Goal: Find contact information: Find contact information

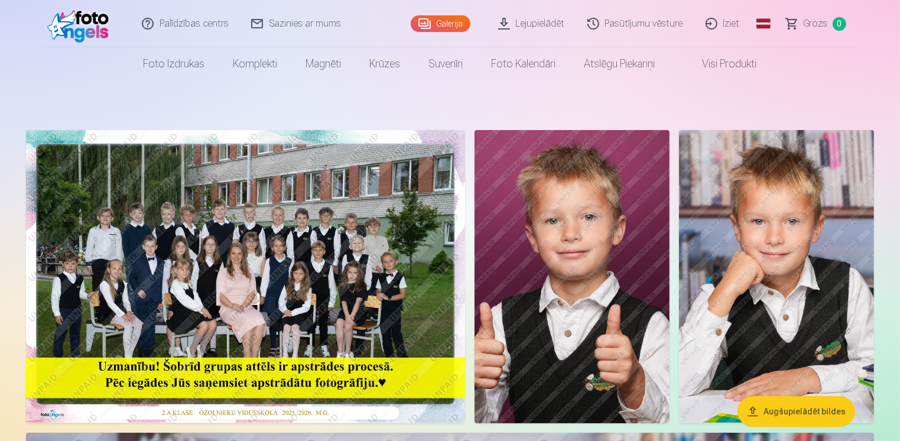
click at [299, 29] on link "Sazinies ar mums" at bounding box center [297, 23] width 112 height 47
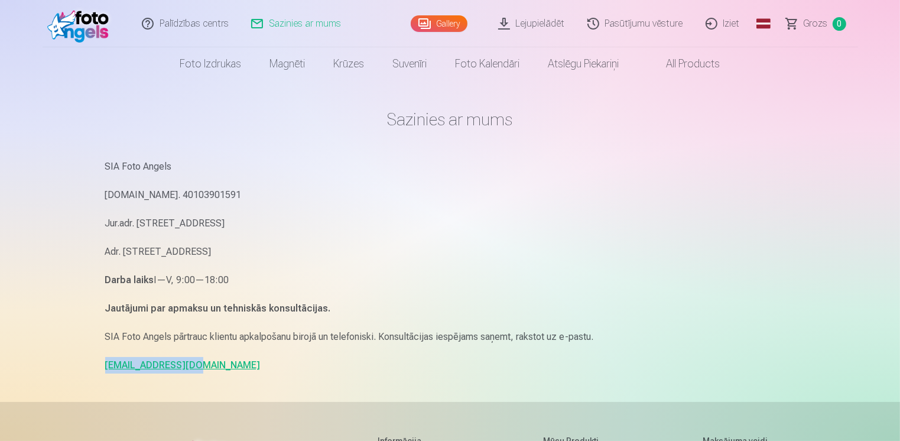
drag, startPoint x: 199, startPoint y: 368, endPoint x: 106, endPoint y: 371, distance: 92.8
click at [106, 371] on p "[EMAIL_ADDRESS][DOMAIN_NAME]" at bounding box center [450, 365] width 690 height 17
drag, startPoint x: 106, startPoint y: 371, endPoint x: 298, endPoint y: 360, distance: 192.4
click at [298, 360] on p "[EMAIL_ADDRESS][DOMAIN_NAME]" at bounding box center [450, 365] width 690 height 17
click at [448, 28] on link "Gallery" at bounding box center [439, 23] width 57 height 17
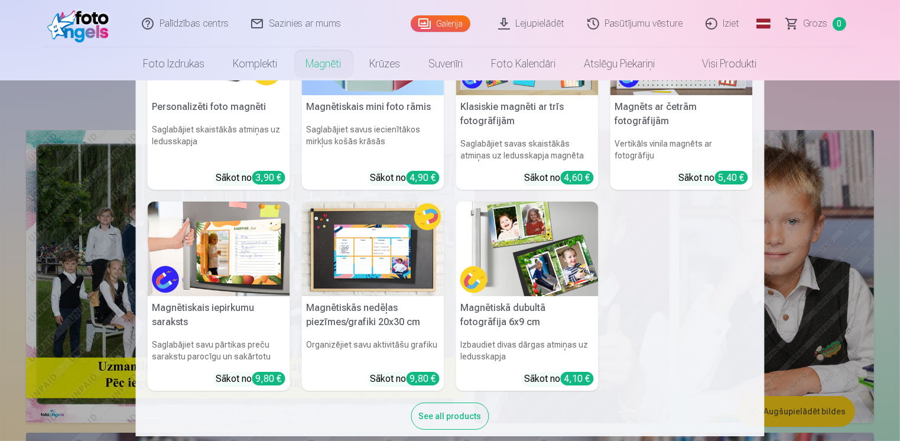
scroll to position [109, 0]
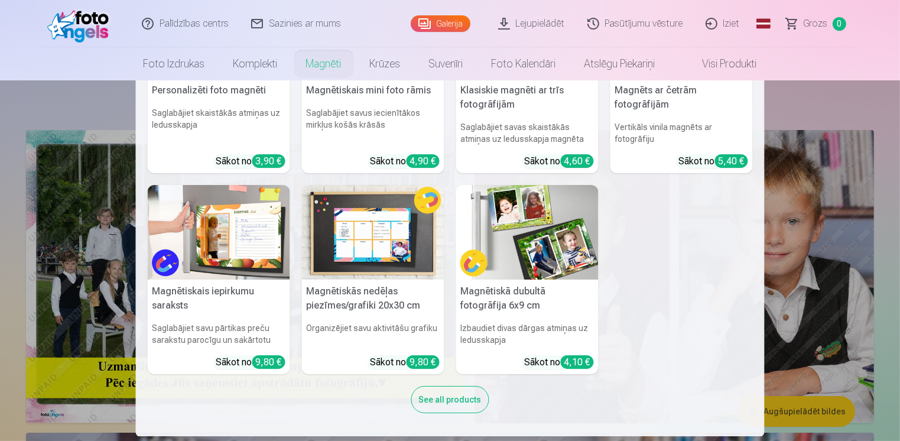
click at [815, 98] on nav "Personalizēti foto magnēti Saglabājiet skaistākās atmiņas uz ledusskapja Sākot …" at bounding box center [450, 258] width 900 height 356
